Goal: Manage account settings

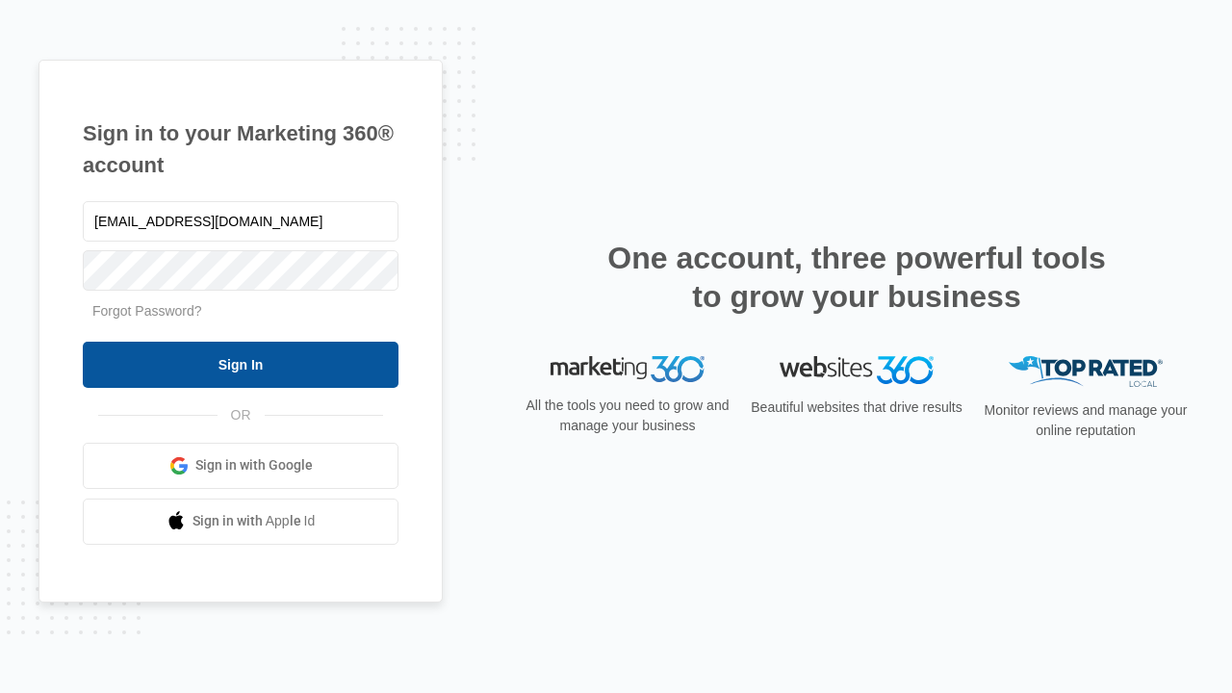
click at [241, 364] on input "Sign In" at bounding box center [241, 365] width 316 height 46
